Goal: Task Accomplishment & Management: Complete application form

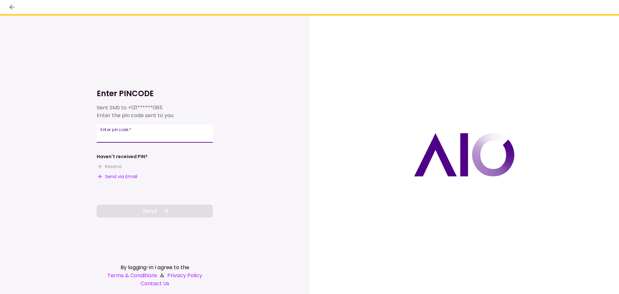
click at [132, 131] on div "Enter pin code   *" at bounding box center [155, 133] width 116 height 18
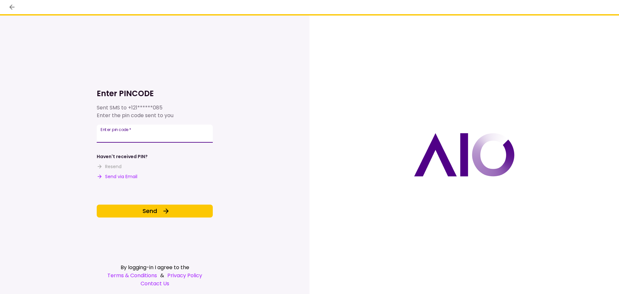
type input "******"
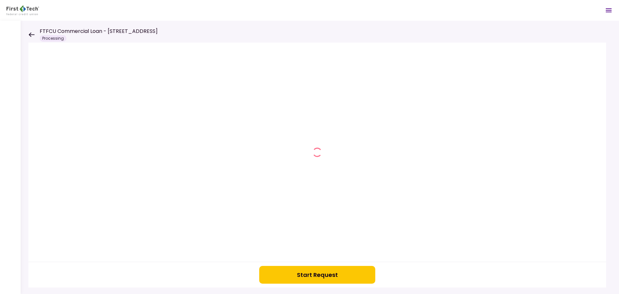
click at [302, 279] on button "Start Request" at bounding box center [317, 275] width 116 height 18
click at [32, 34] on icon at bounding box center [31, 34] width 6 height 5
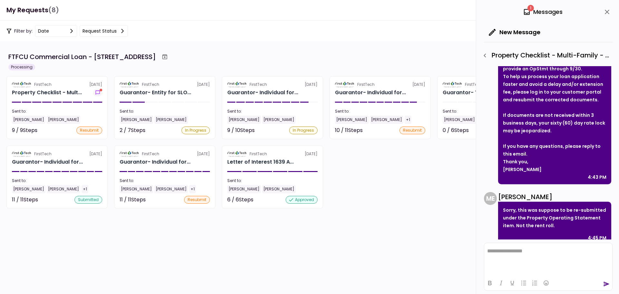
scroll to position [128, 0]
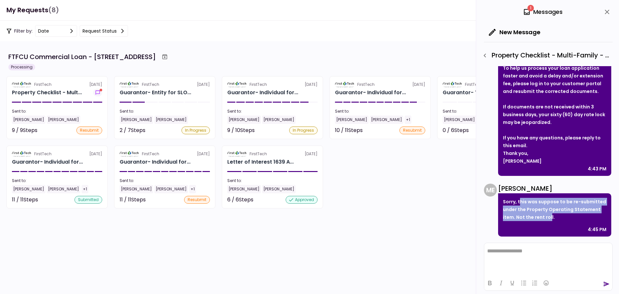
drag, startPoint x: 522, startPoint y: 198, endPoint x: 550, endPoint y: 220, distance: 35.1
click at [550, 220] on div "Sorry, this was suppose to be re-submitted under the Property Operating Stateme…" at bounding box center [554, 214] width 113 height 43
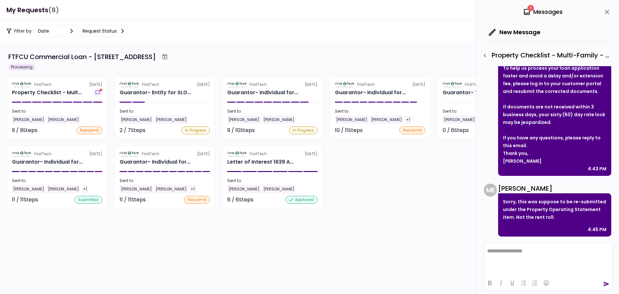
click at [554, 218] on p "Sorry, this was suppose to be re-submitted under the Property Operating Stateme…" at bounding box center [554, 209] width 103 height 23
click at [533, 254] on html "**********" at bounding box center [548, 251] width 128 height 16
click at [606, 286] on icon "send" at bounding box center [606, 283] width 6 height 6
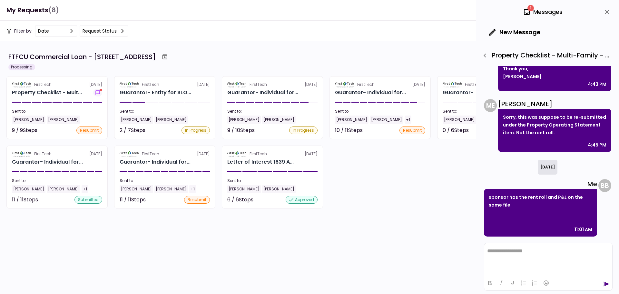
click at [605, 11] on icon "close" at bounding box center [607, 12] width 8 height 8
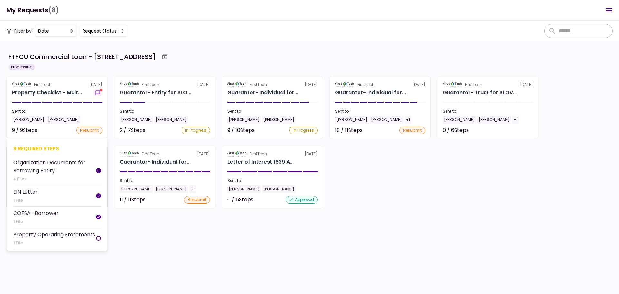
click at [36, 149] on div "9 required steps" at bounding box center [57, 148] width 88 height 8
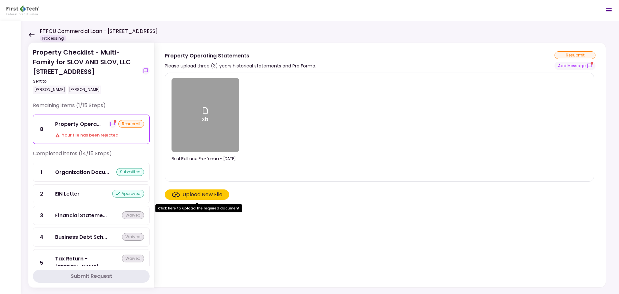
click at [206, 127] on div "xls" at bounding box center [205, 115] width 68 height 74
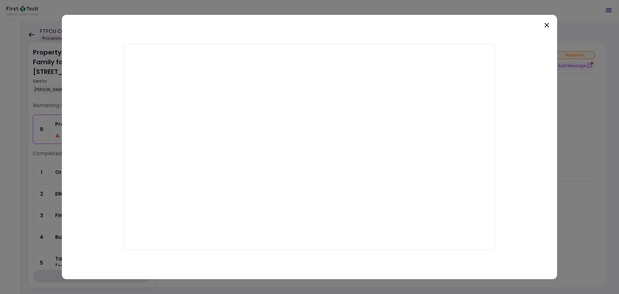
click at [545, 24] on icon at bounding box center [547, 25] width 8 height 8
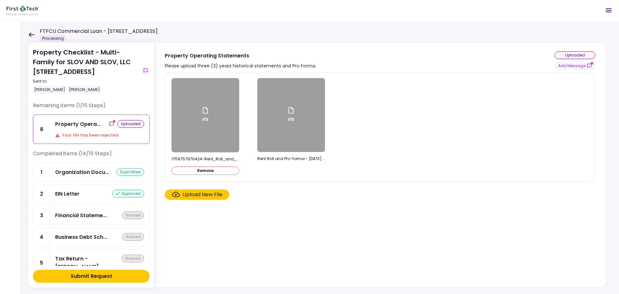
click at [125, 277] on button "Submit Request" at bounding box center [91, 275] width 117 height 13
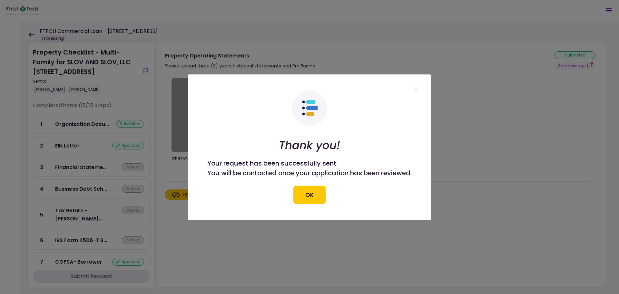
click at [299, 194] on button "OK" at bounding box center [309, 194] width 32 height 18
